Goal: Task Accomplishment & Management: Manage account settings

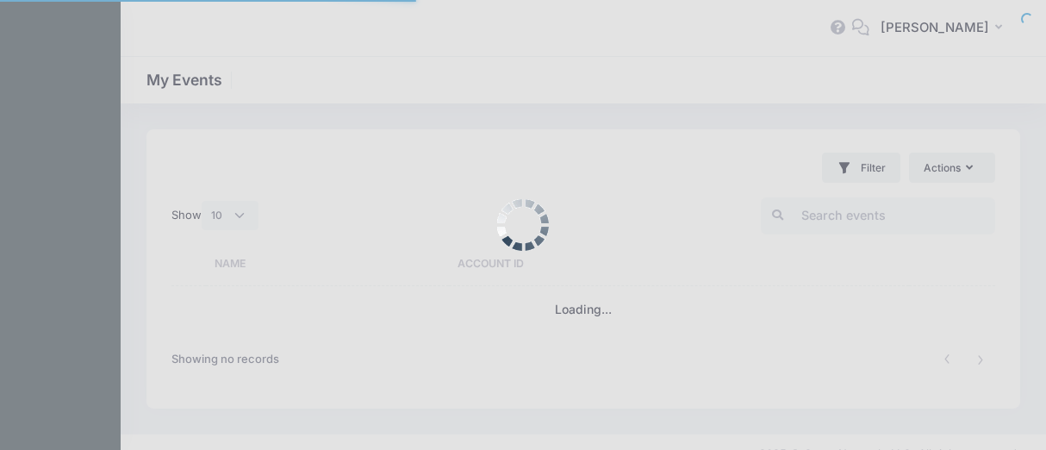
select select "10"
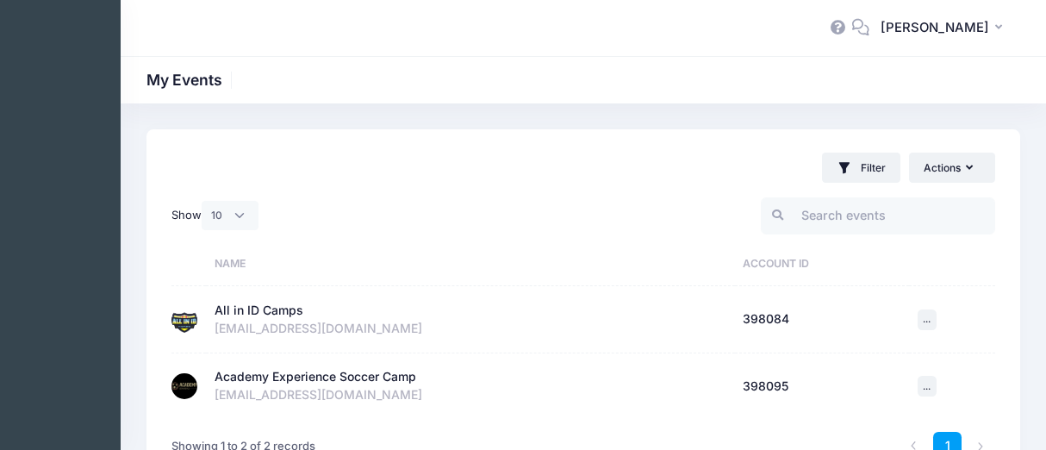
click at [252, 302] on div "All in ID Camps" at bounding box center [259, 311] width 89 height 18
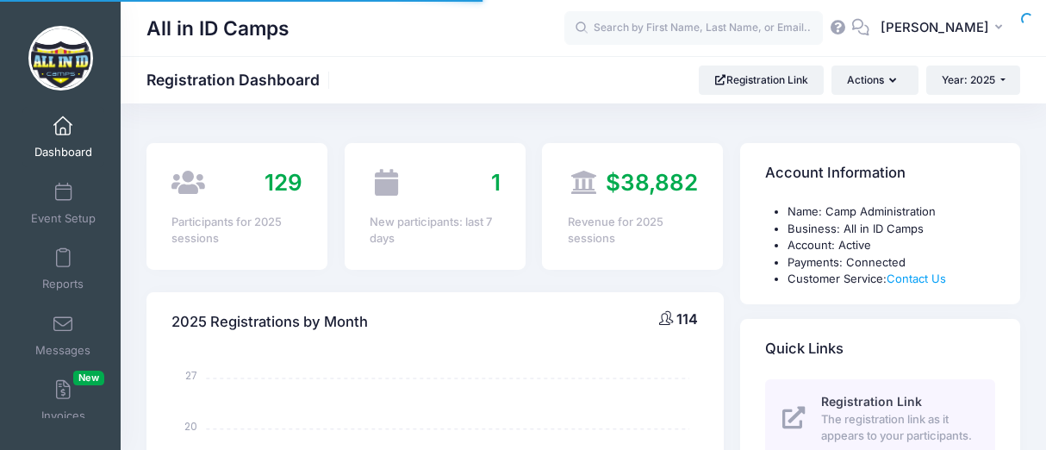
select select
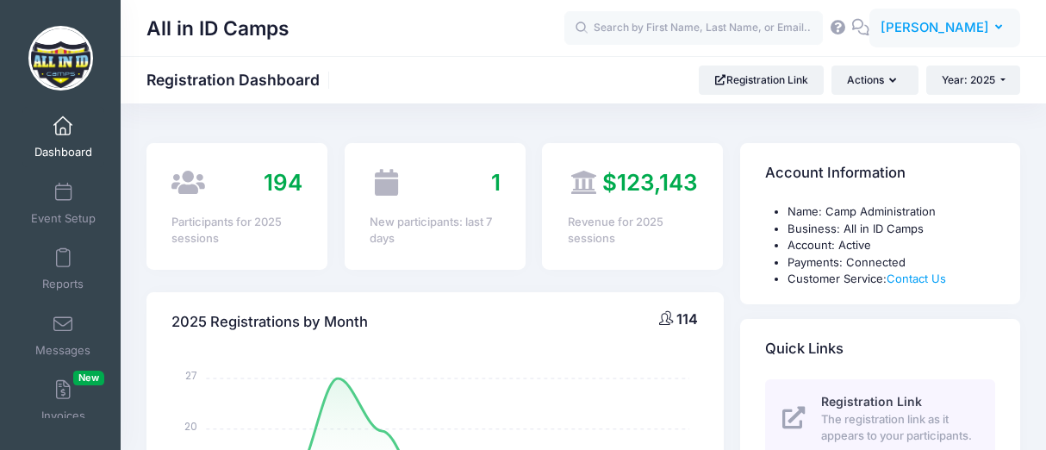
click at [974, 20] on span "[PERSON_NAME]" at bounding box center [935, 27] width 109 height 19
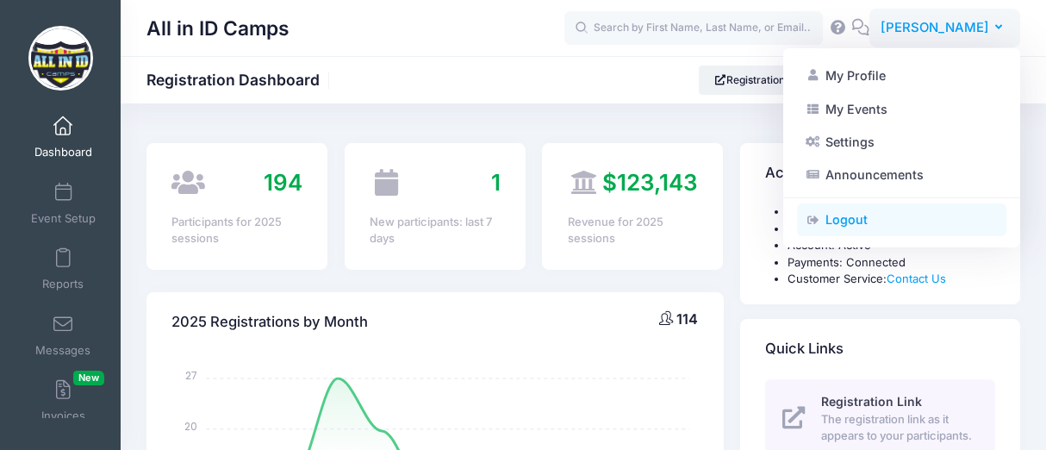
click at [854, 217] on link "Logout" at bounding box center [901, 219] width 209 height 33
